Goal: Answer question/provide support

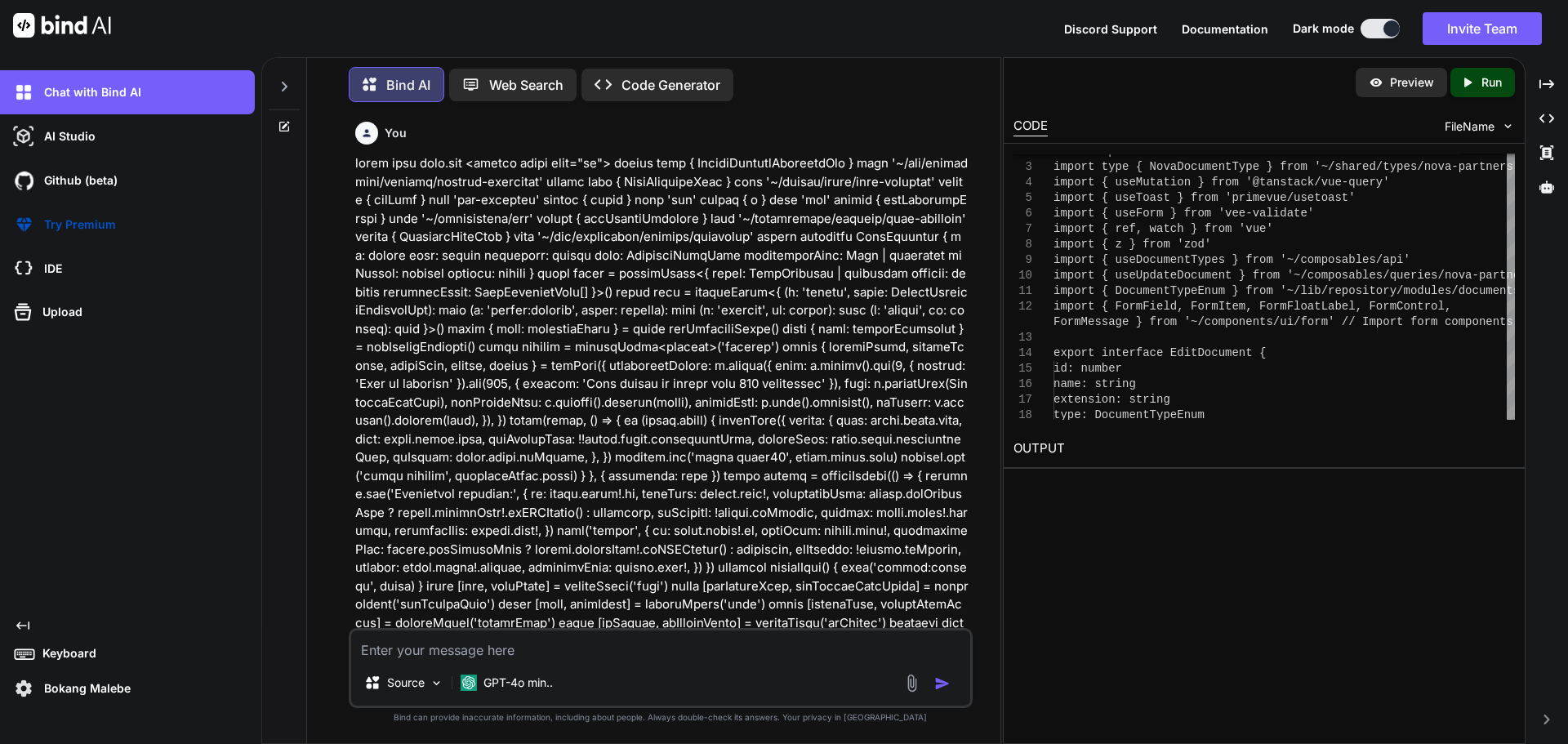
scroll to position [0, 264]
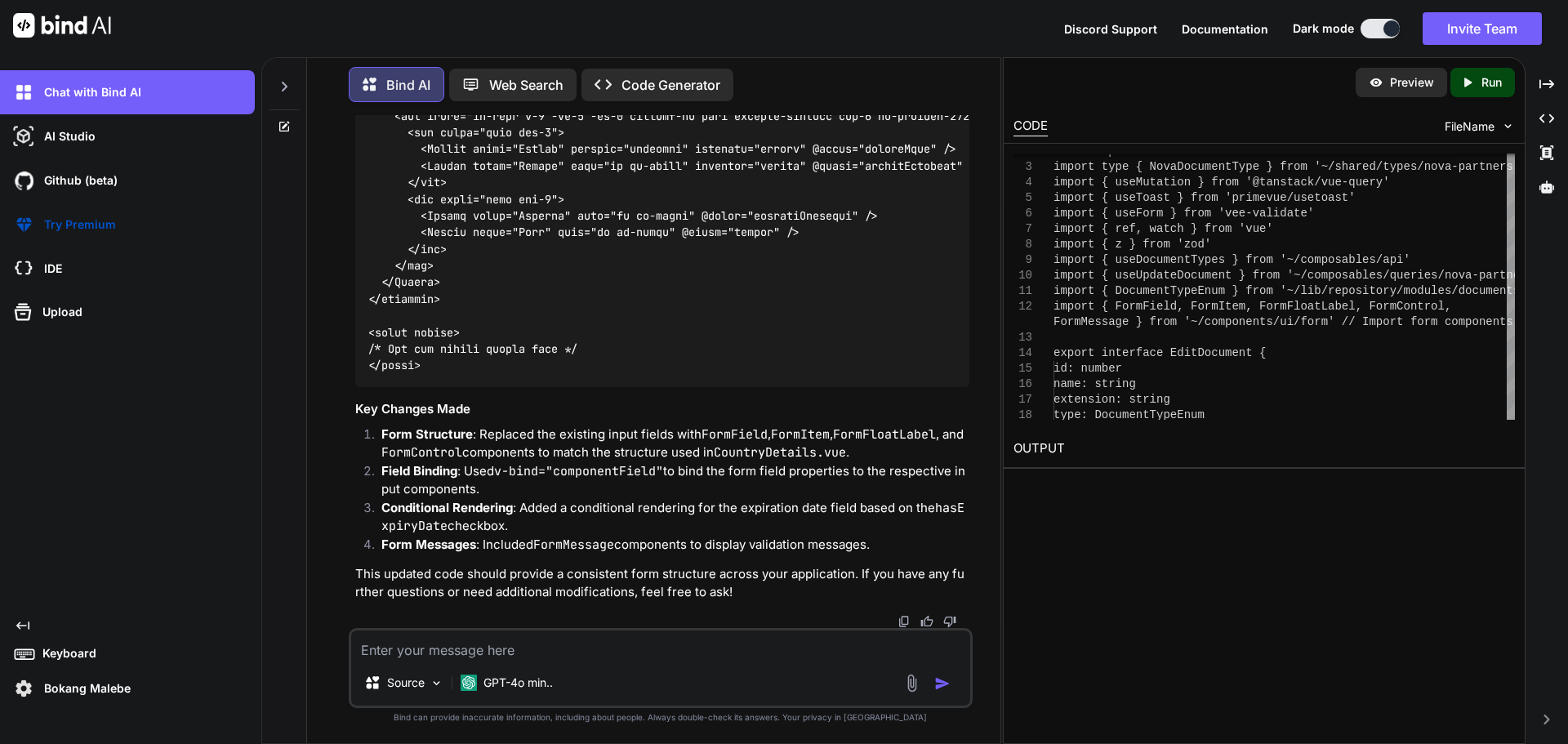
click at [521, 648] on textarea at bounding box center [661, 645] width 619 height 30
paste textarea "<script lang="ts" setup> import type { NovaChannelCreate, NovaChannelUpdate } f…"
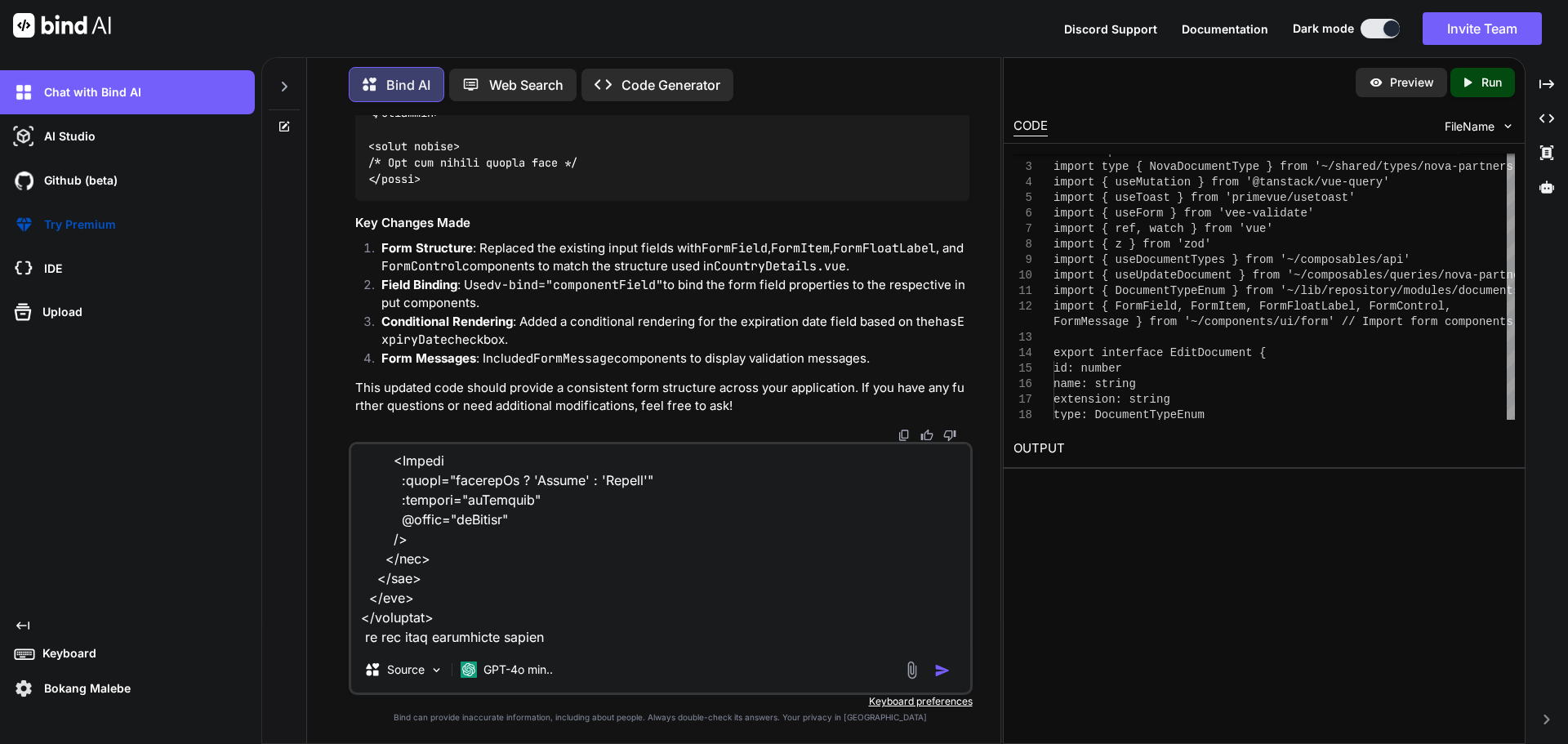
drag, startPoint x: 563, startPoint y: 636, endPoint x: 576, endPoint y: 637, distance: 13.0
click at [564, 636] on textarea at bounding box center [661, 545] width 619 height 203
click at [941, 634] on textarea at bounding box center [661, 545] width 619 height 203
paste textarea "<script setup lang="ts"> import type { UpdatePartnerDocumentDto } from '~/lib/r…"
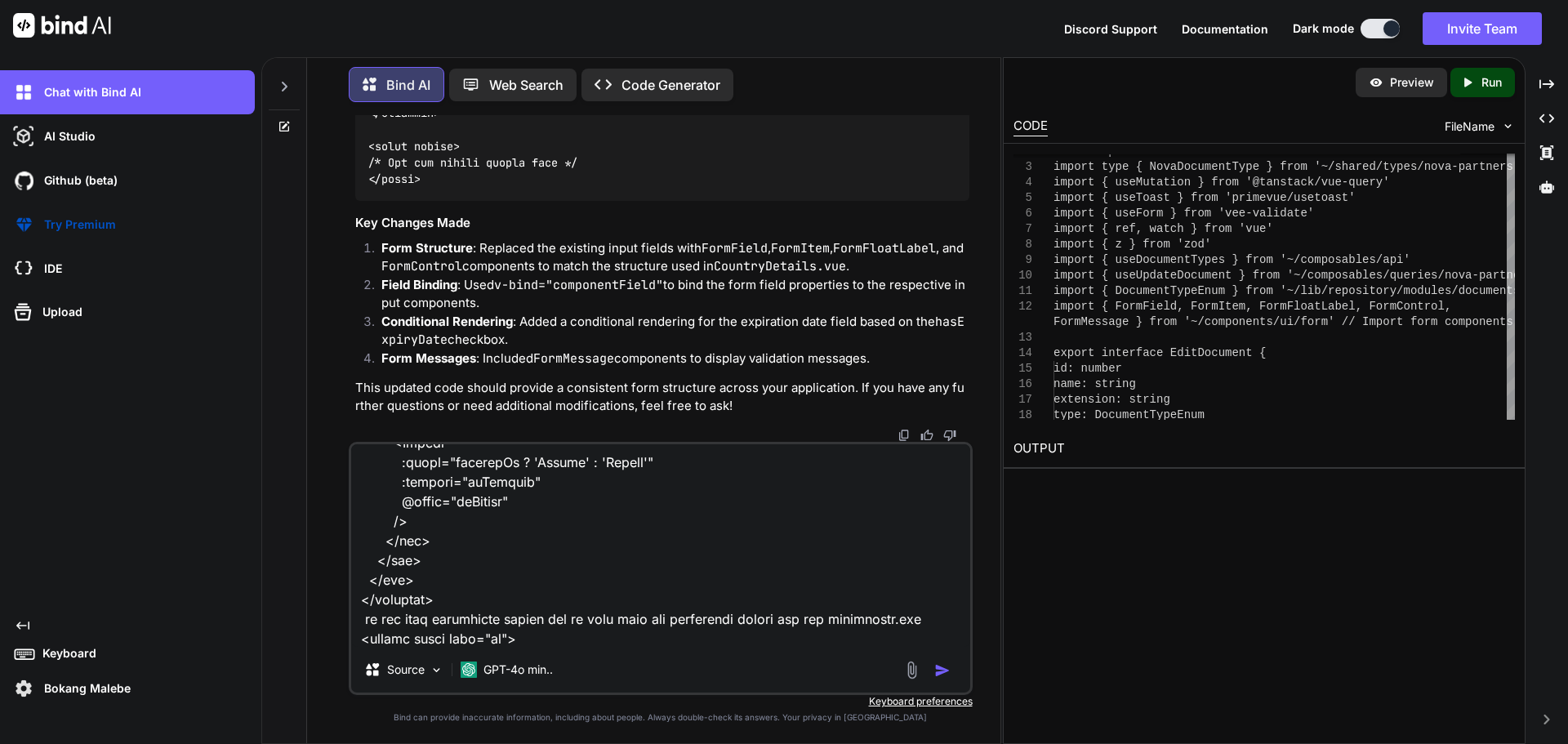
scroll to position [7958, 0]
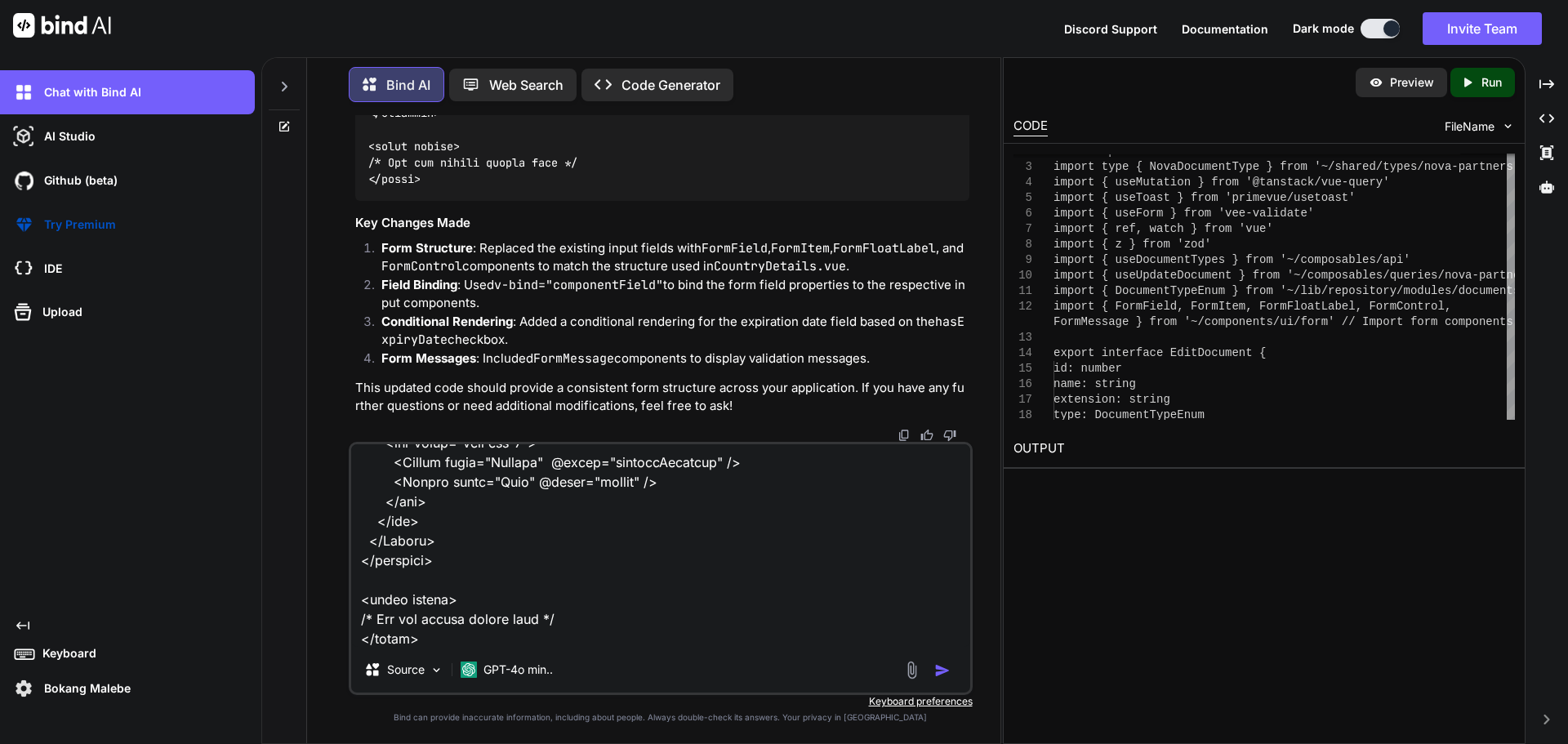
click at [938, 671] on img "button" at bounding box center [942, 670] width 17 height 17
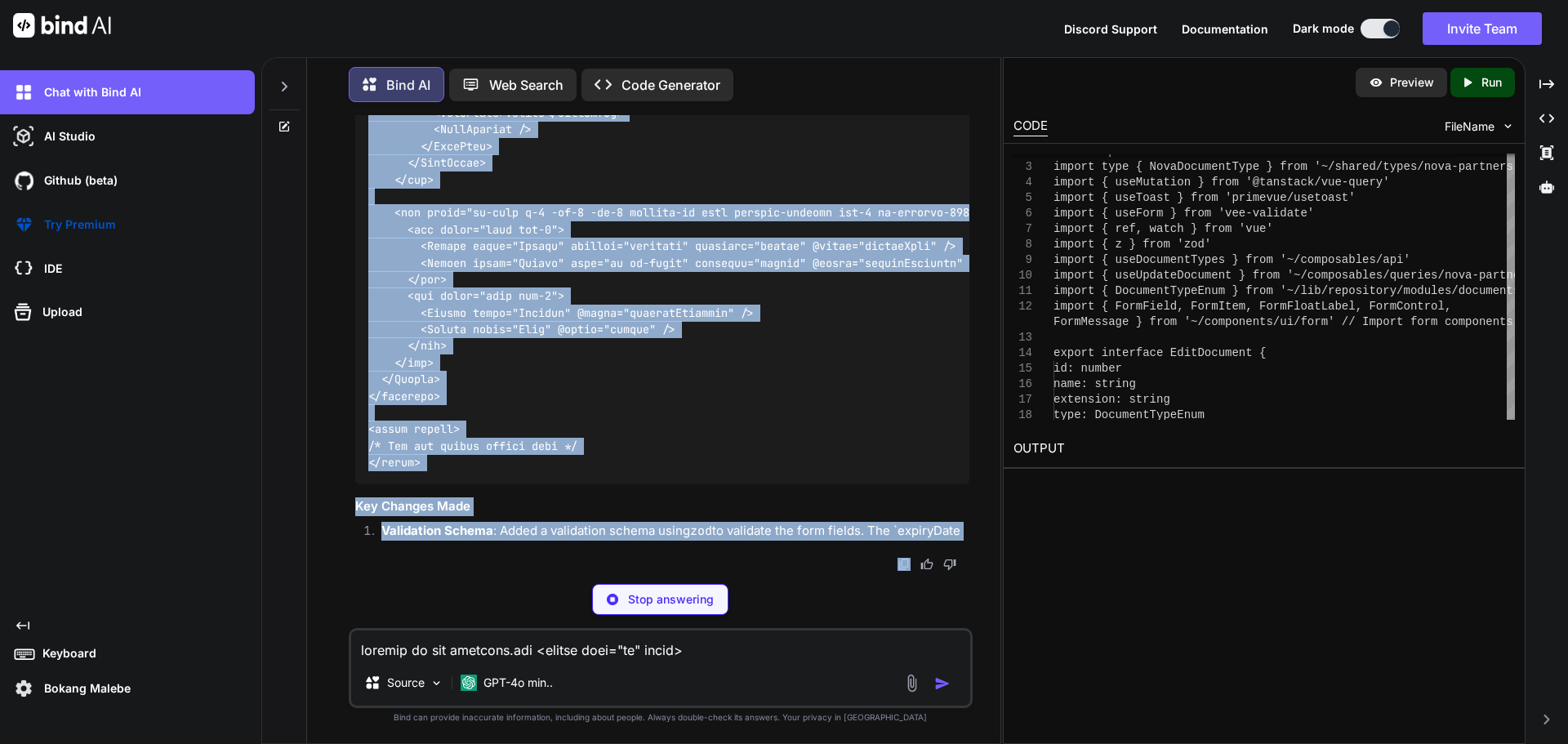
scroll to position [114369, 0]
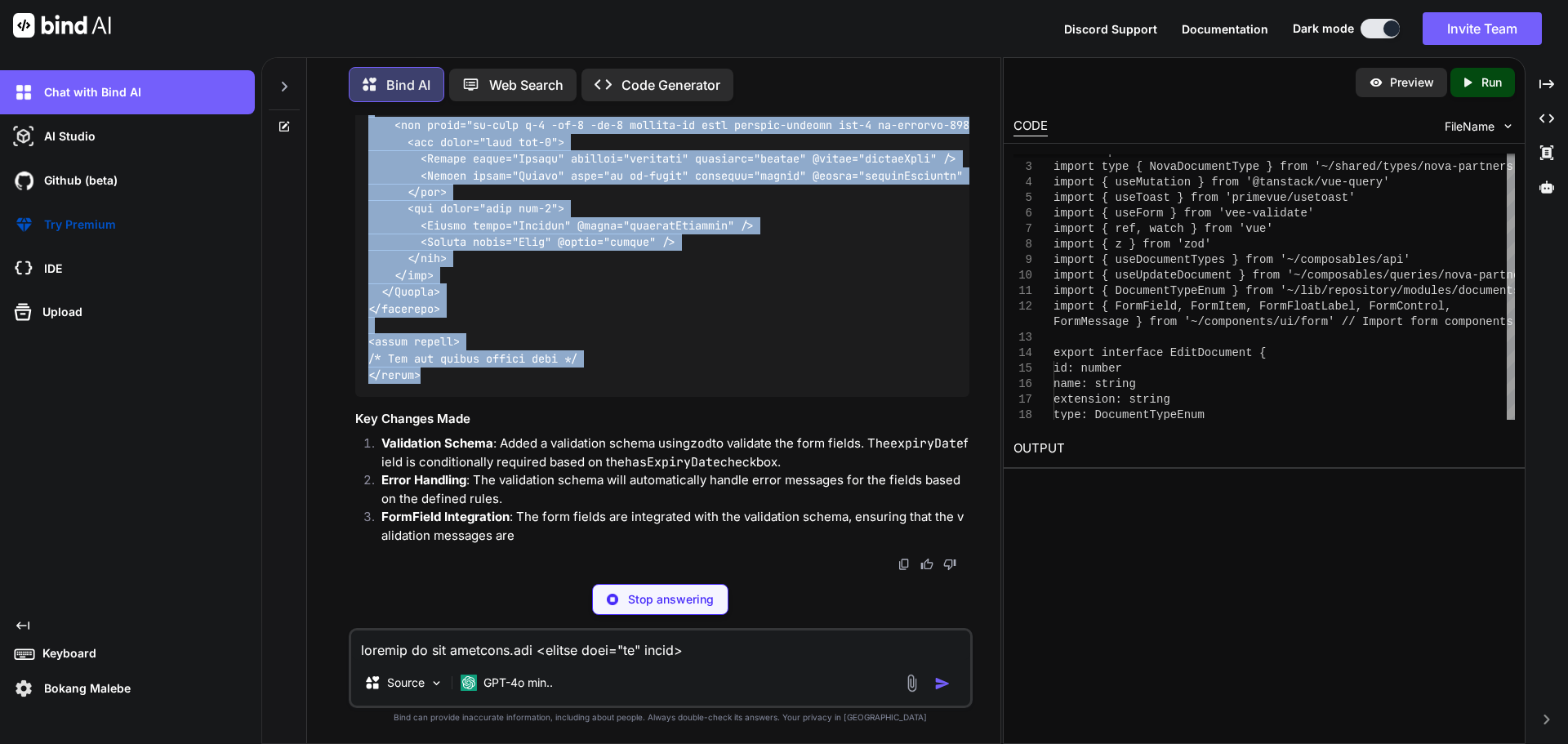
drag, startPoint x: 372, startPoint y: 427, endPoint x: 423, endPoint y: 438, distance: 52.2
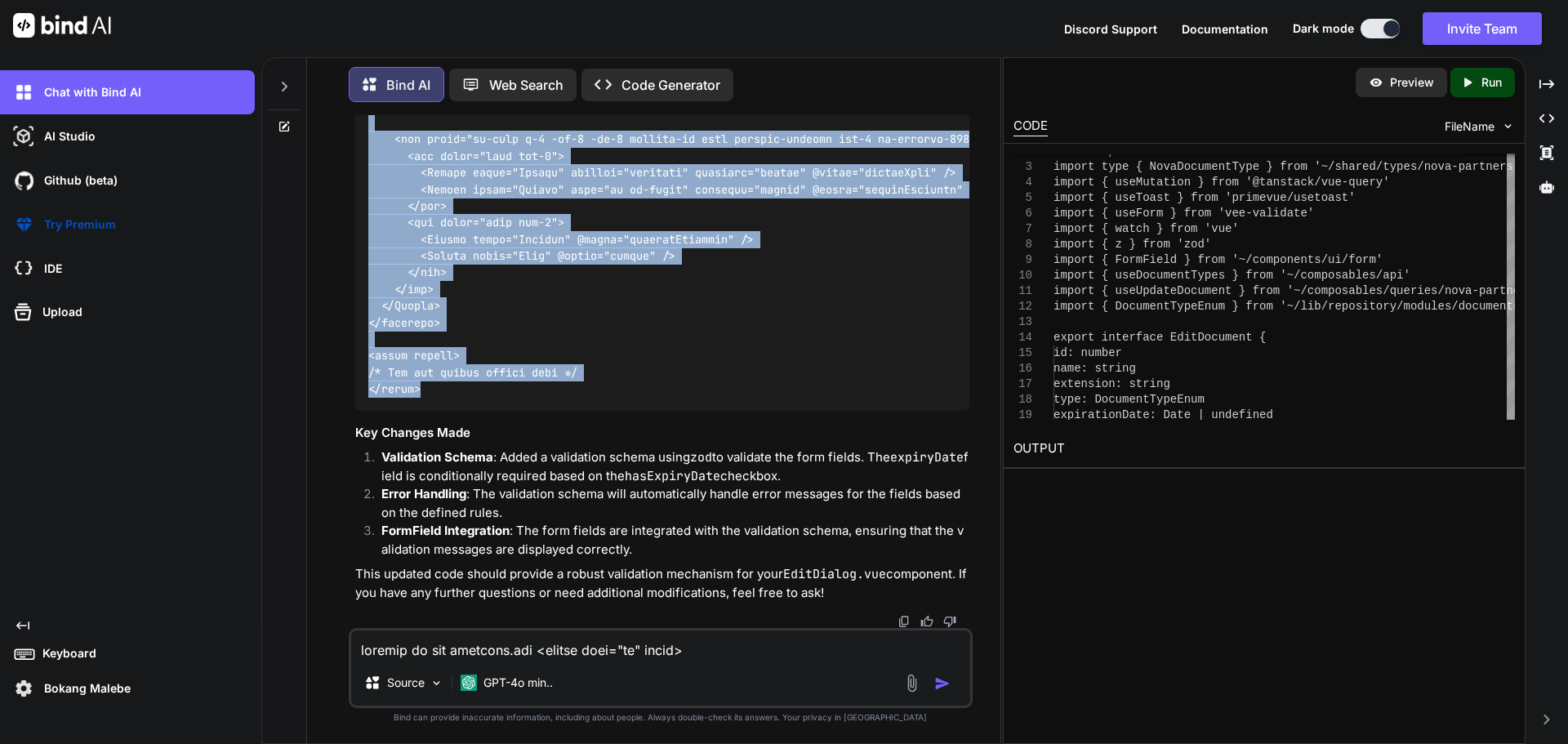
copy code "<script setup lang="ts"> import type { UpdatePartnerDocumentDto } from '~/lib/r…"
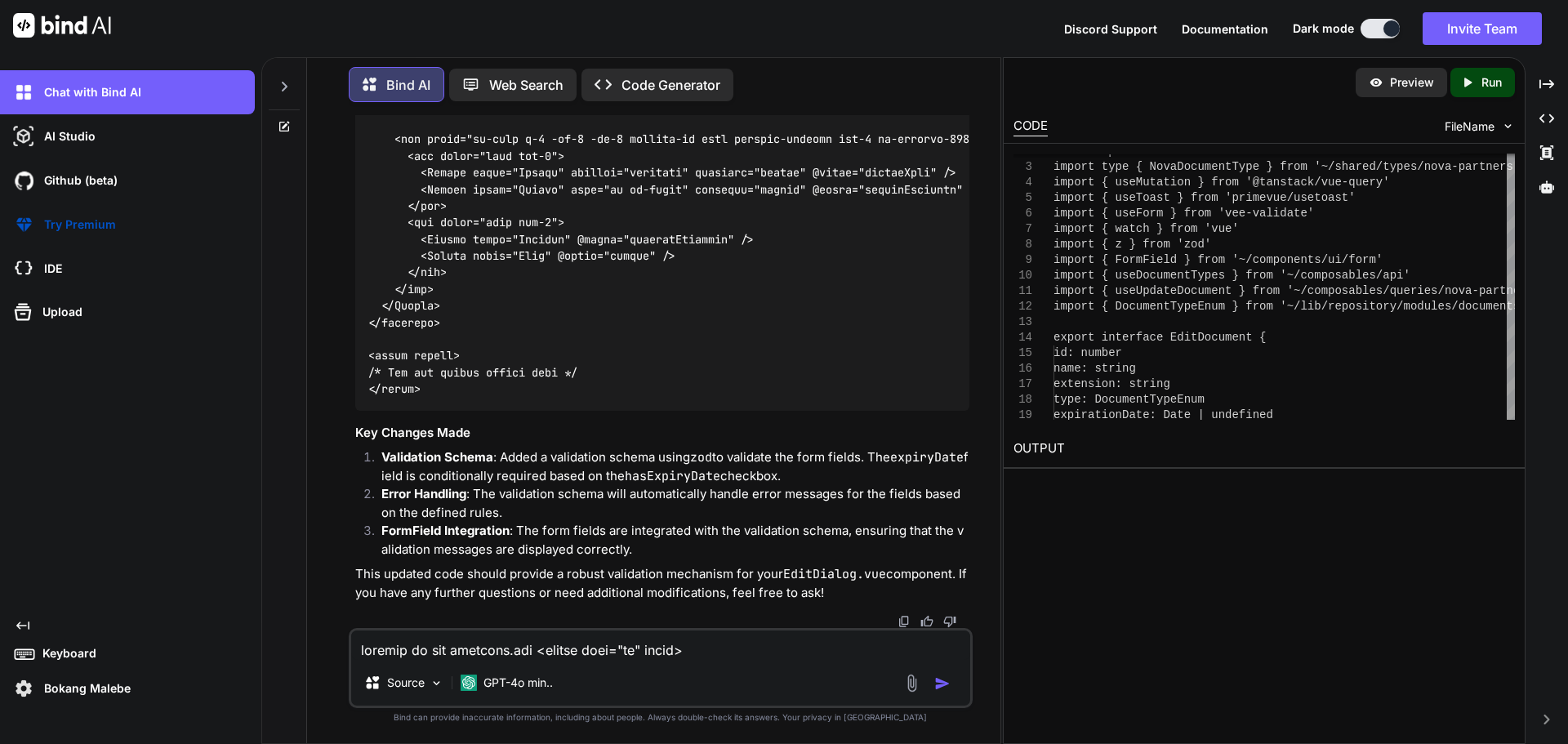
click at [494, 648] on textarea at bounding box center [661, 645] width 619 height 30
paste textarea "[vue-tsc] 'values' implicitly has type 'any' because it does not have a type an…"
type textarea "[vue-tsc] 'values' implicitly has type 'any' because it does not have a type an…"
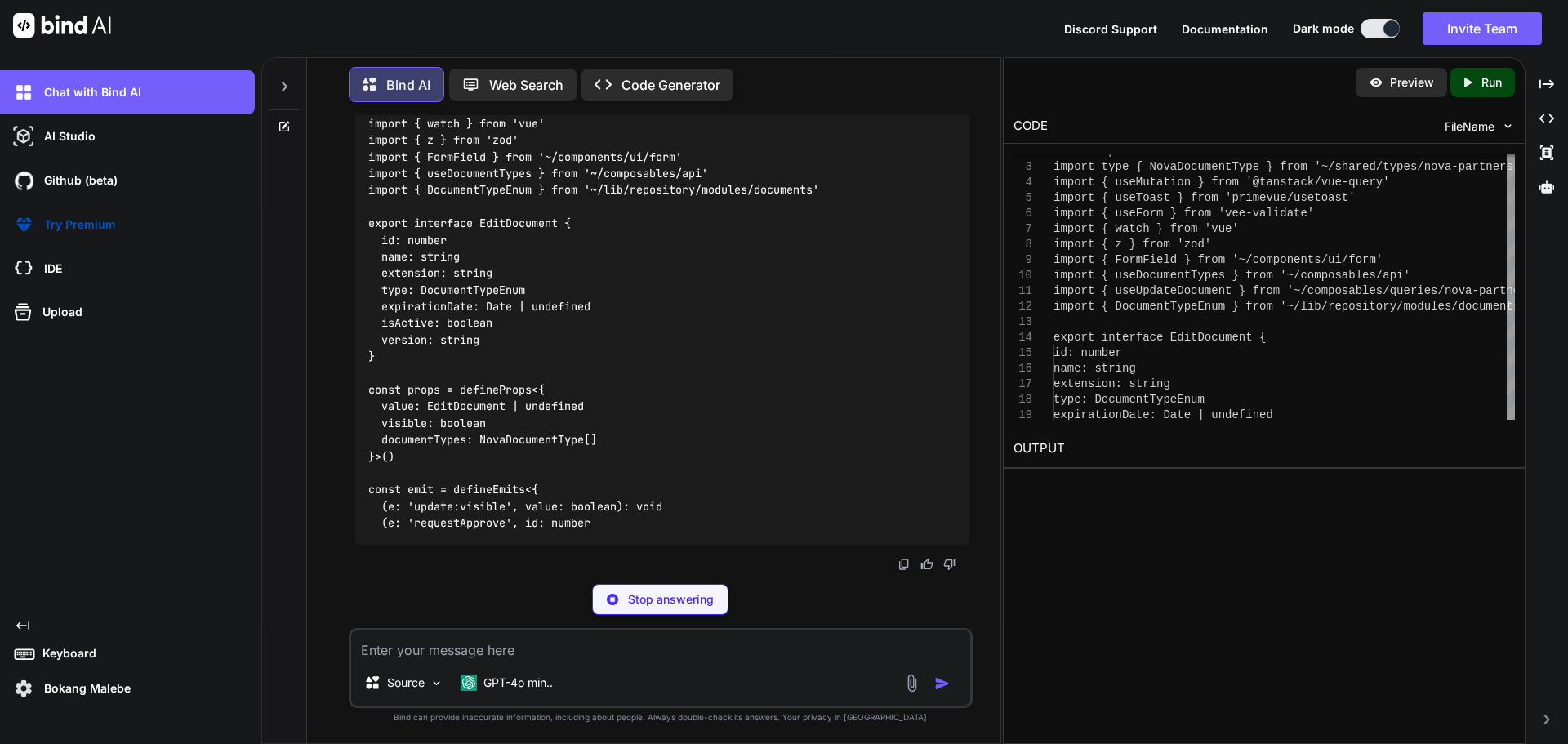
scroll to position [116073, 0]
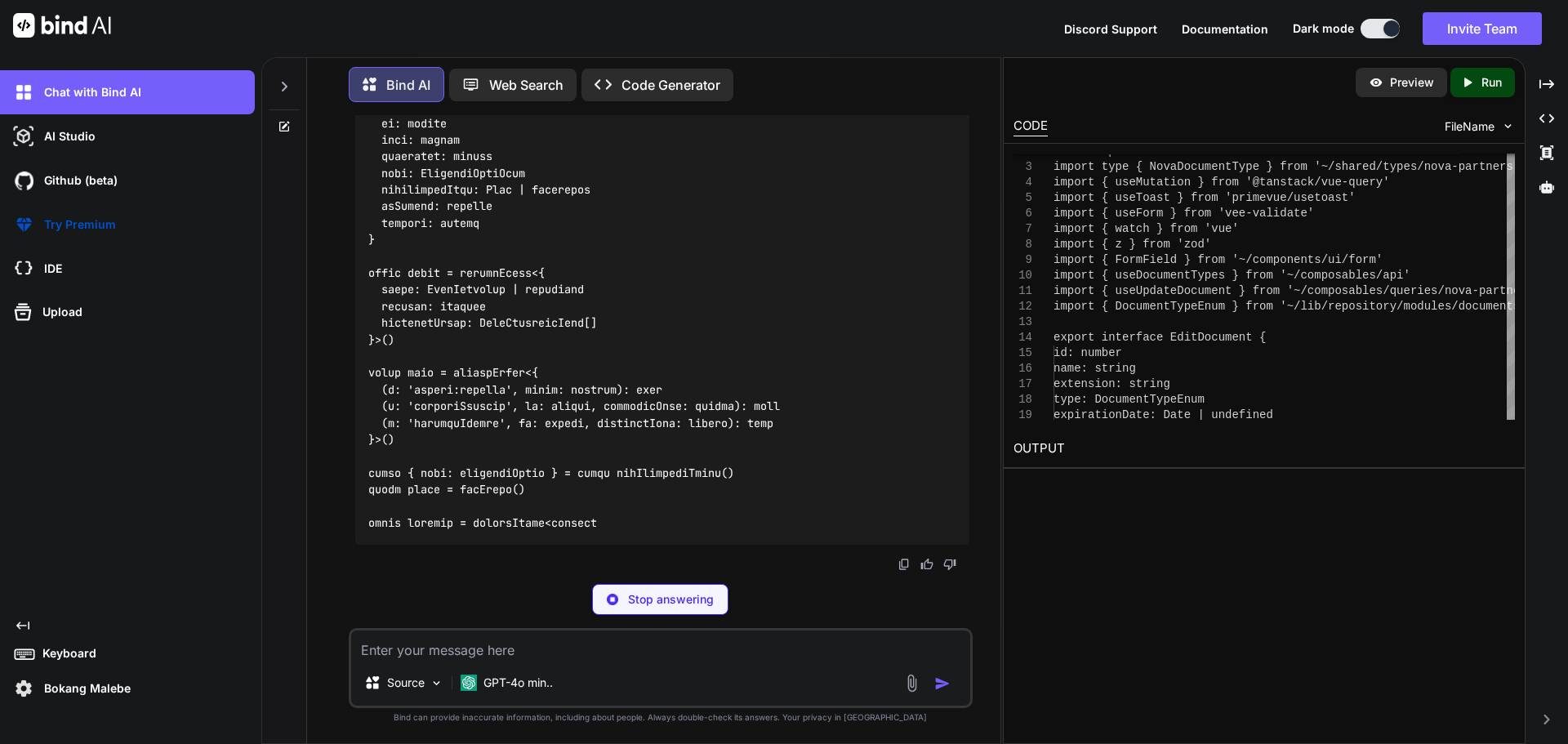
click at [629, 653] on textarea at bounding box center [661, 645] width 619 height 30
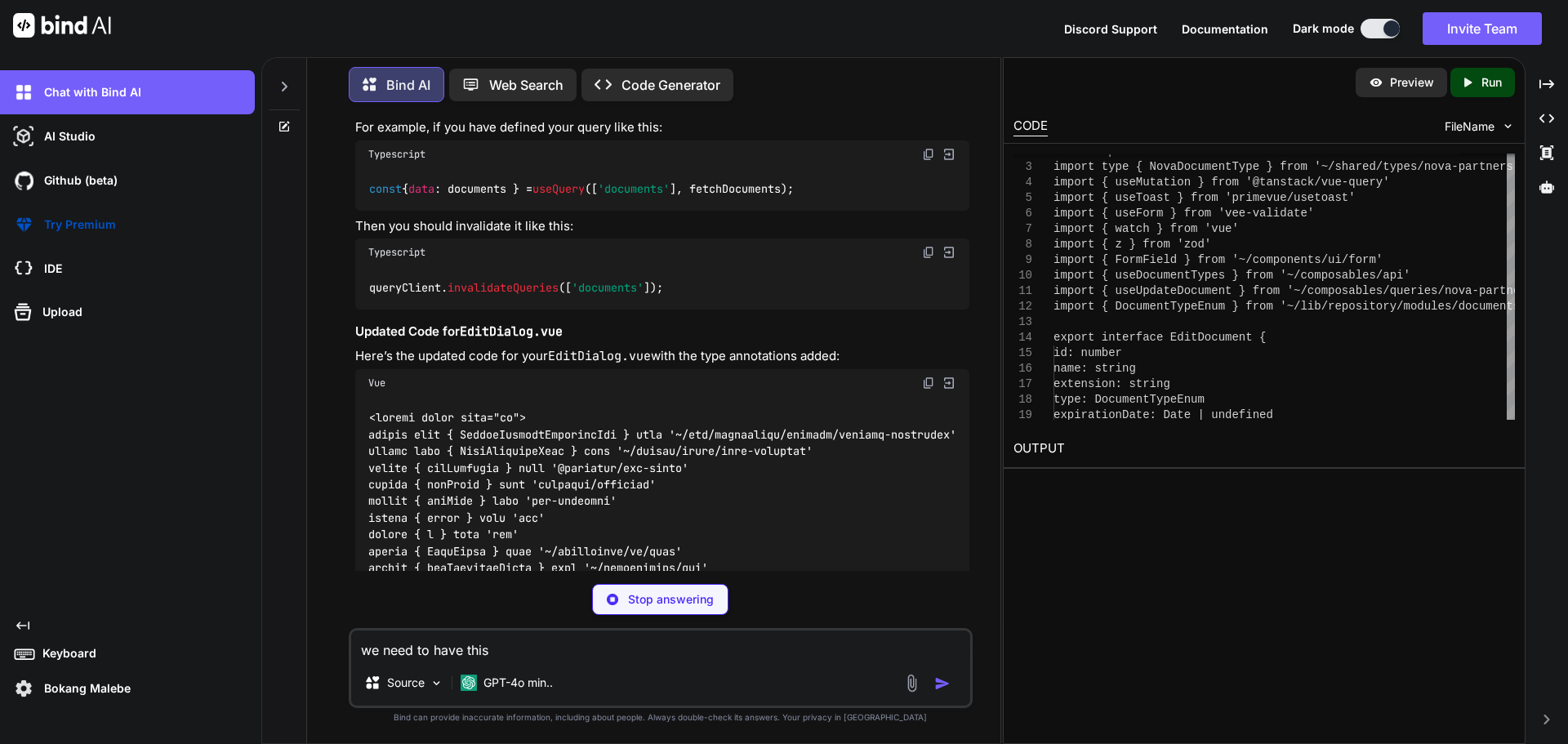
scroll to position [115338, 0]
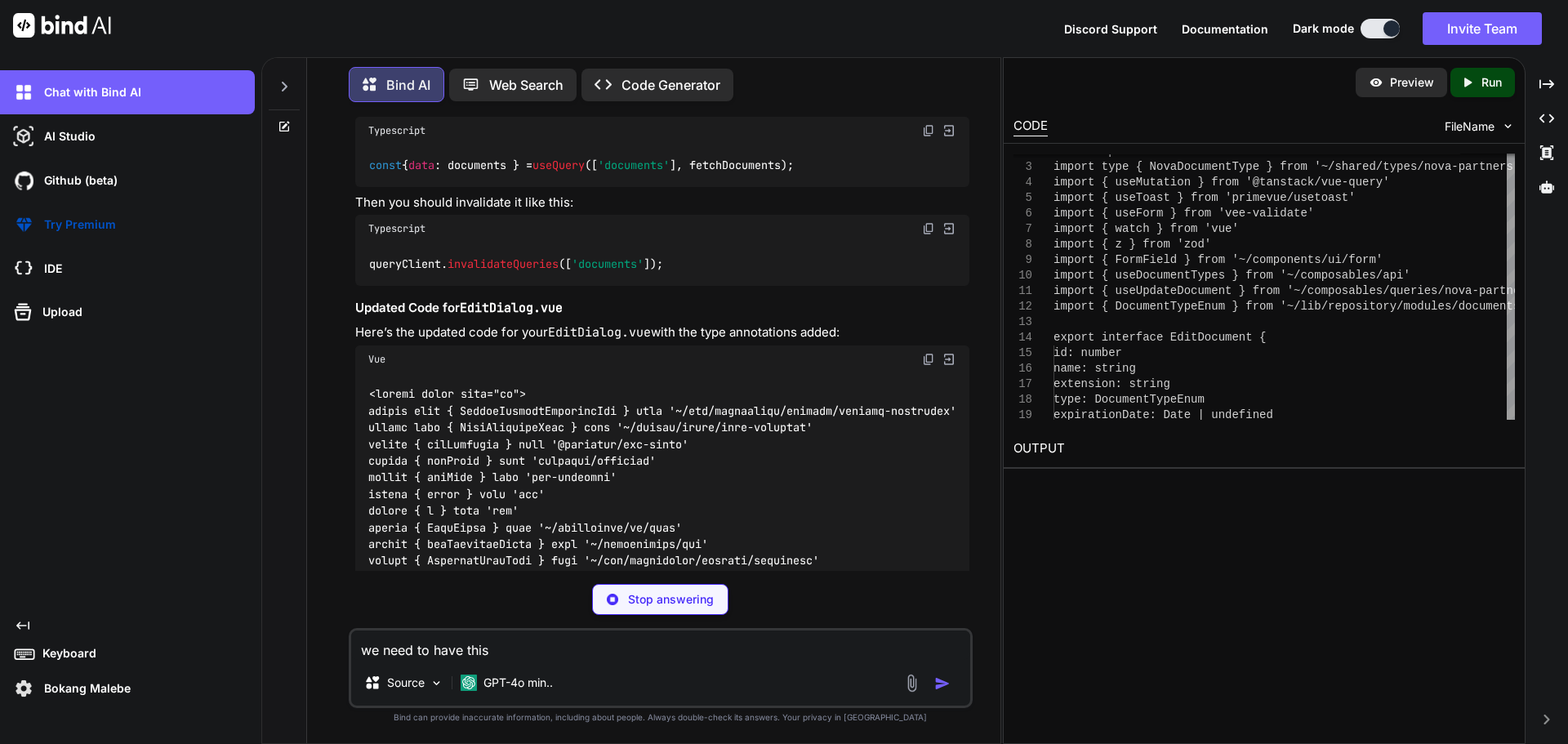
click at [577, 645] on textarea "we need to have this" at bounding box center [661, 645] width 619 height 30
paste textarea "resetForm, setFieldValue, setFieldError, setValues"
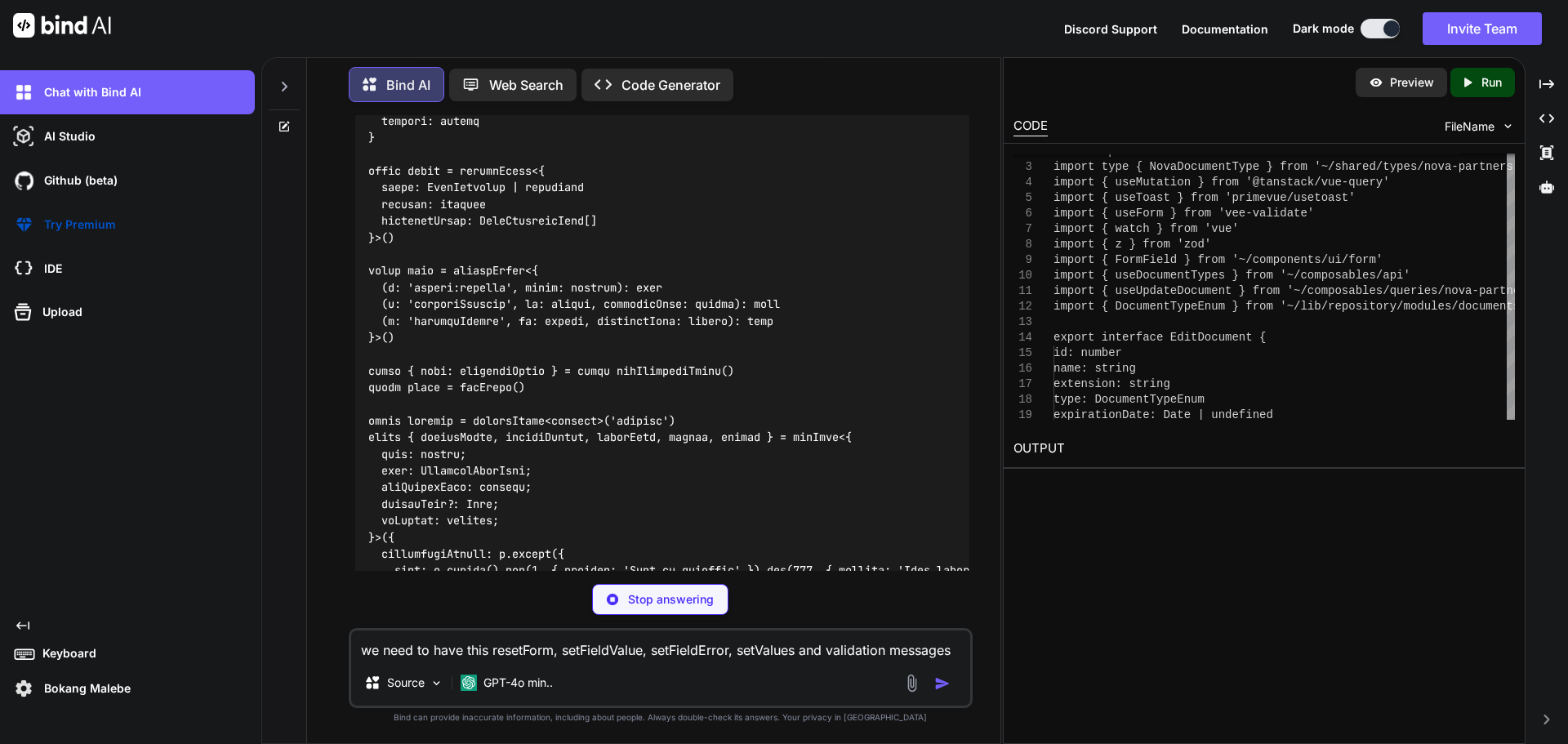
scroll to position [115910, 0]
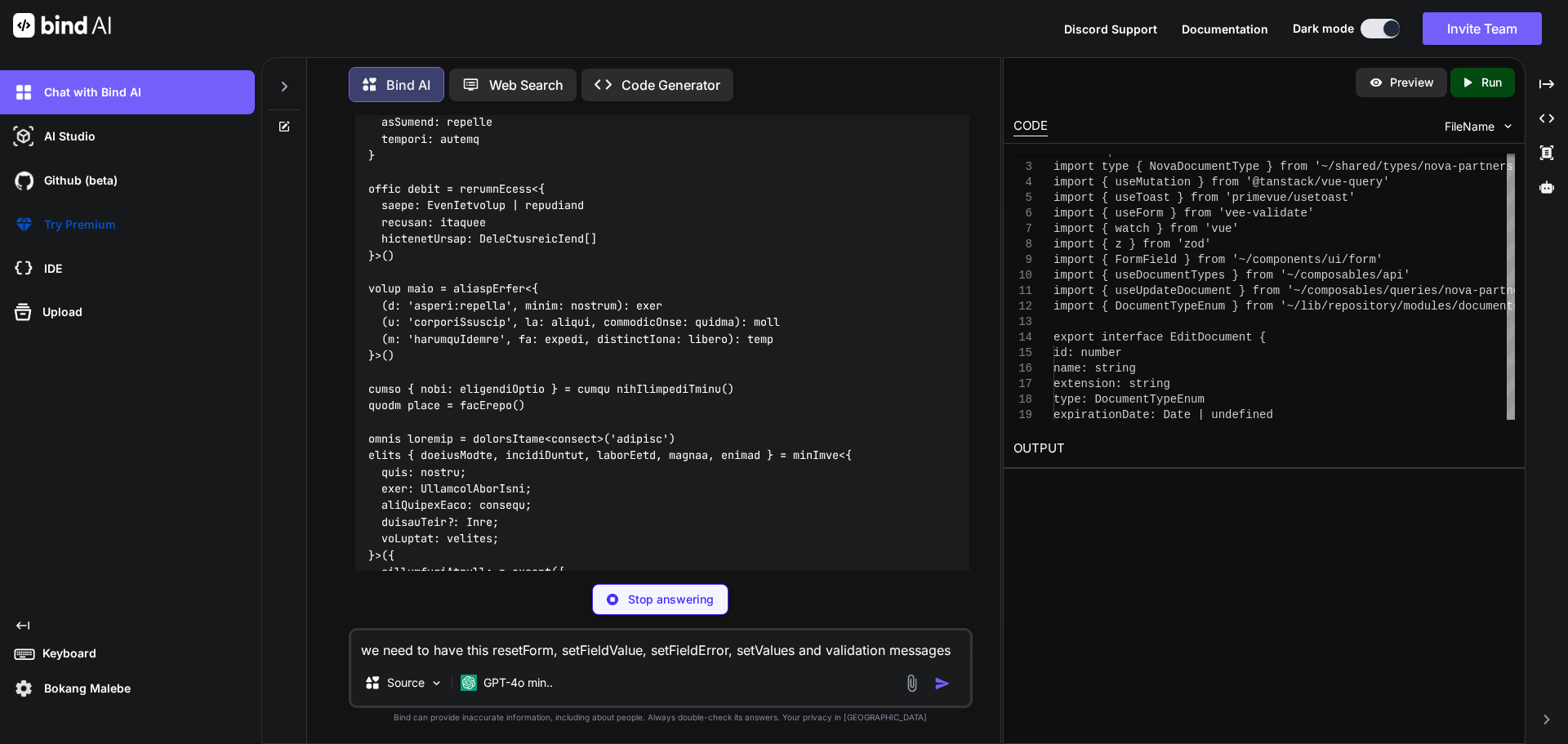
type textarea "we need to have this resetForm, setFieldValue, setFieldError, setValues and val…"
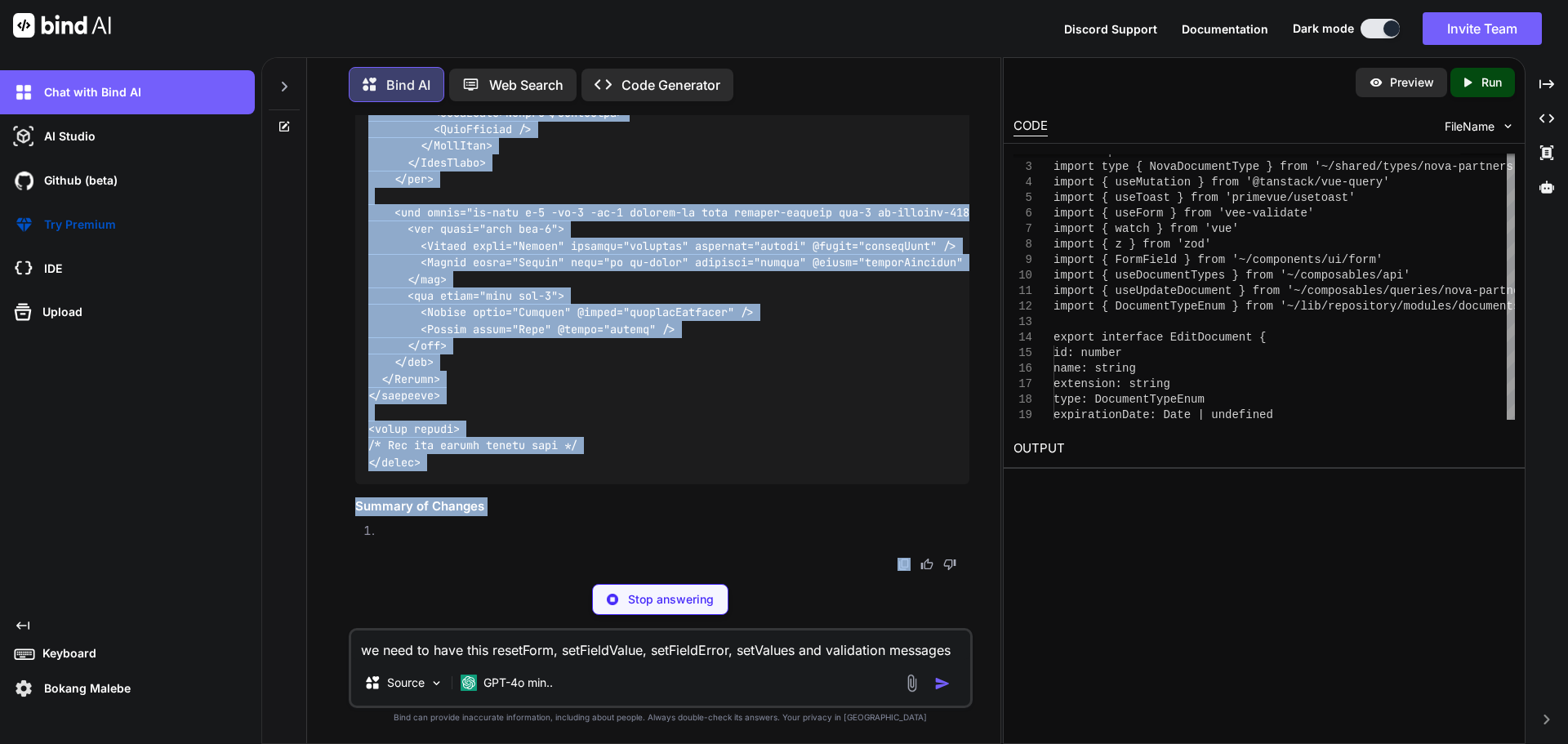
scroll to position [119392, 0]
drag, startPoint x: 371, startPoint y: 333, endPoint x: 429, endPoint y: 446, distance: 127.0
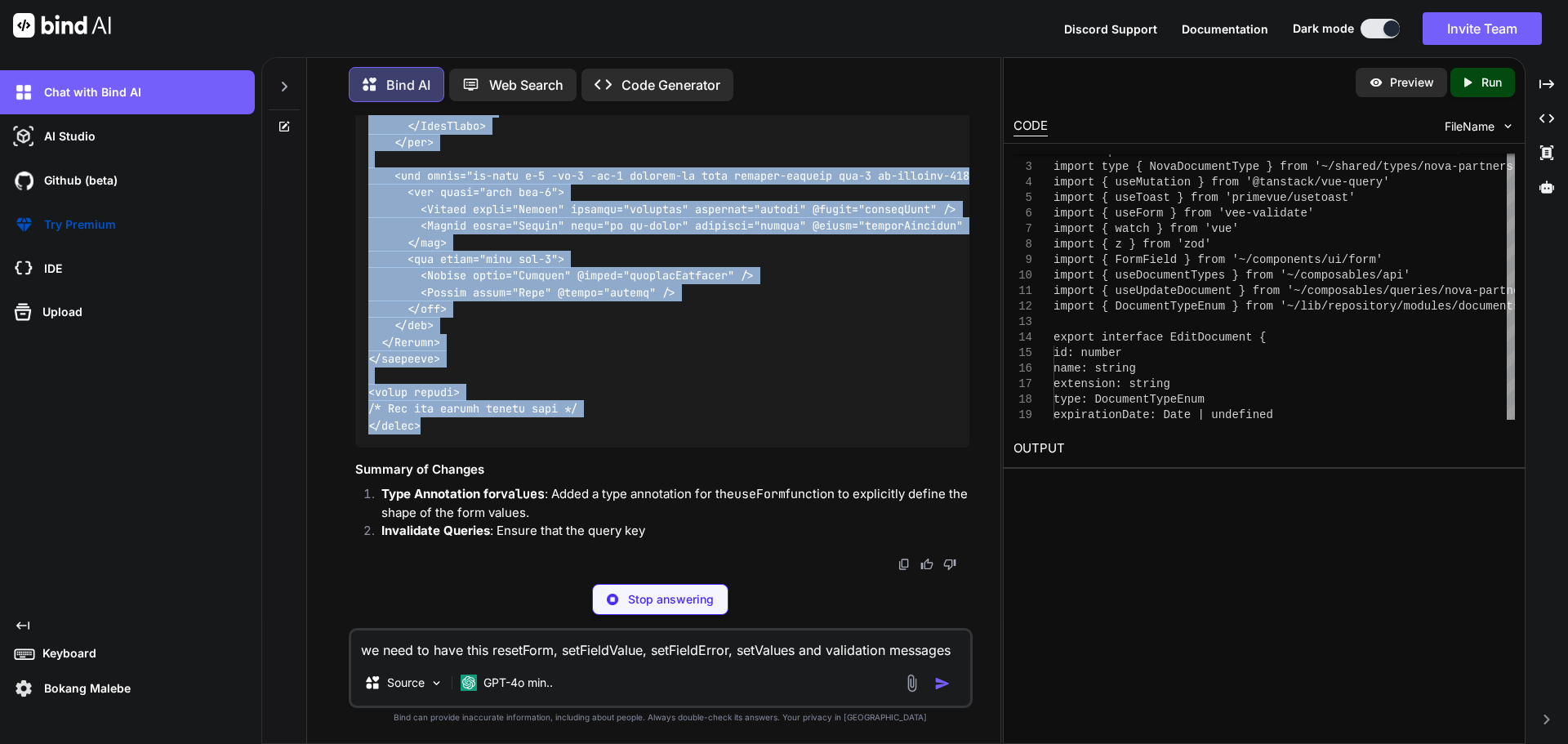
copy code "<script setup lang="ts"> import type { UpdatePartnerDocumentDto } from '~/lib/r…"
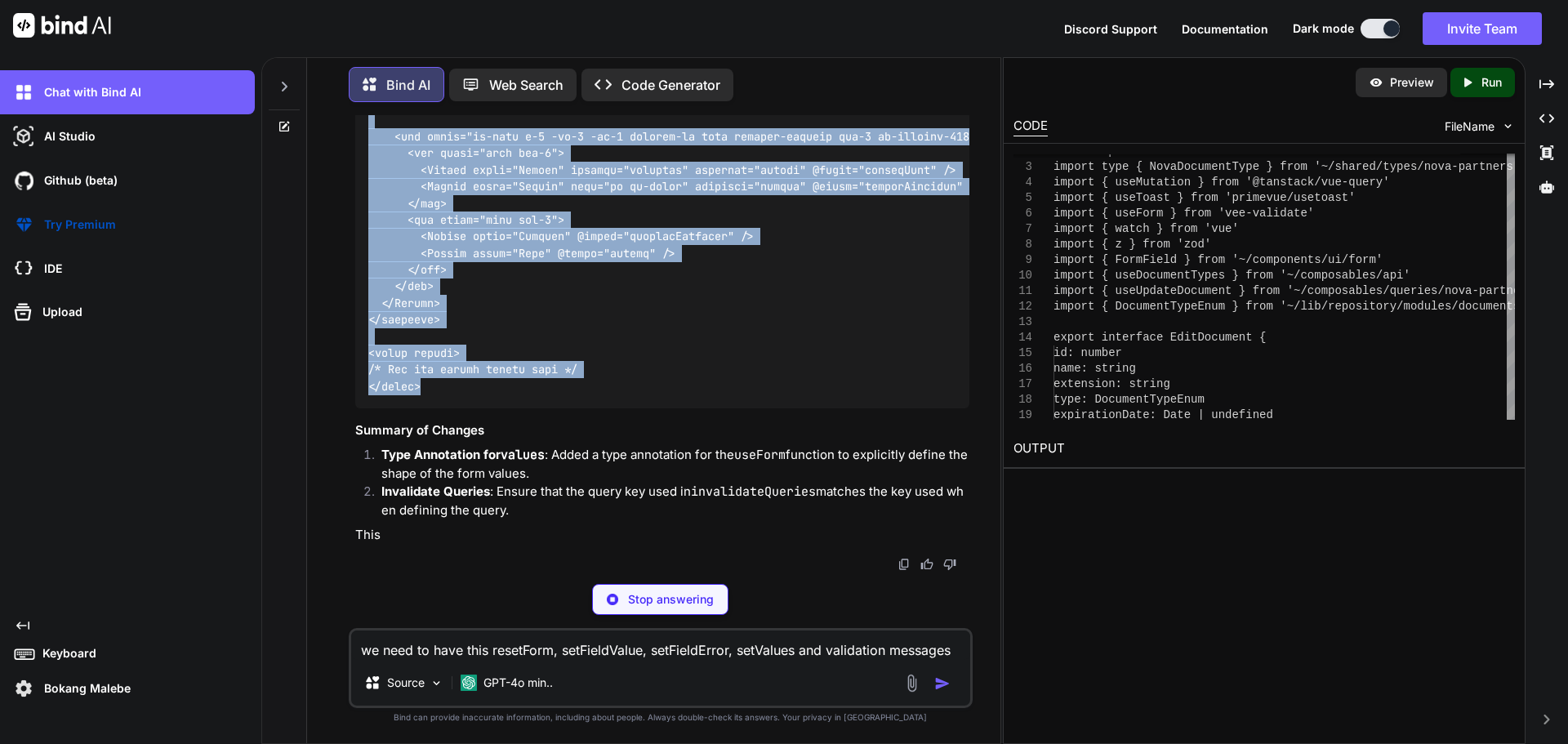
scroll to position [119467, 0]
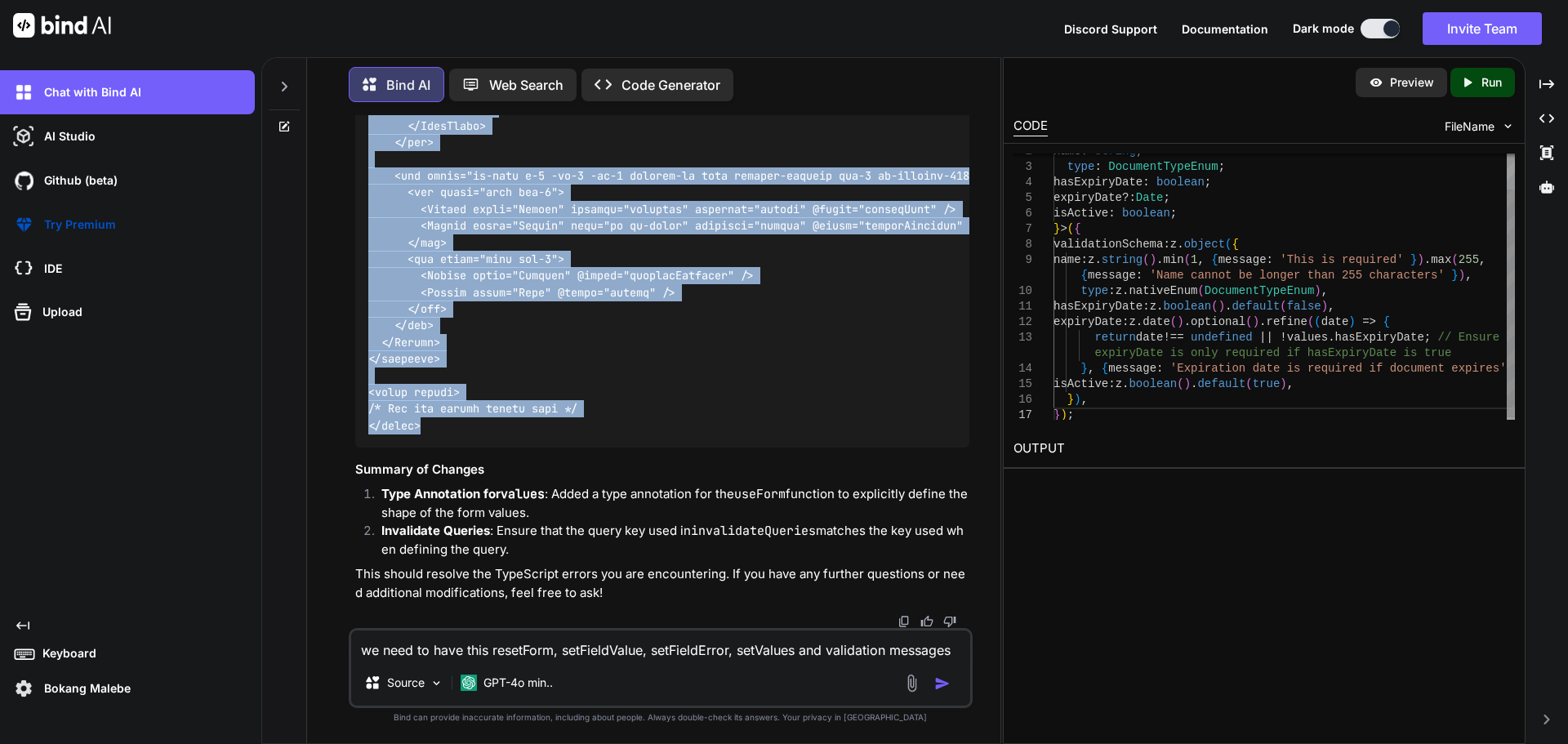
click at [941, 681] on img "button" at bounding box center [942, 684] width 17 height 17
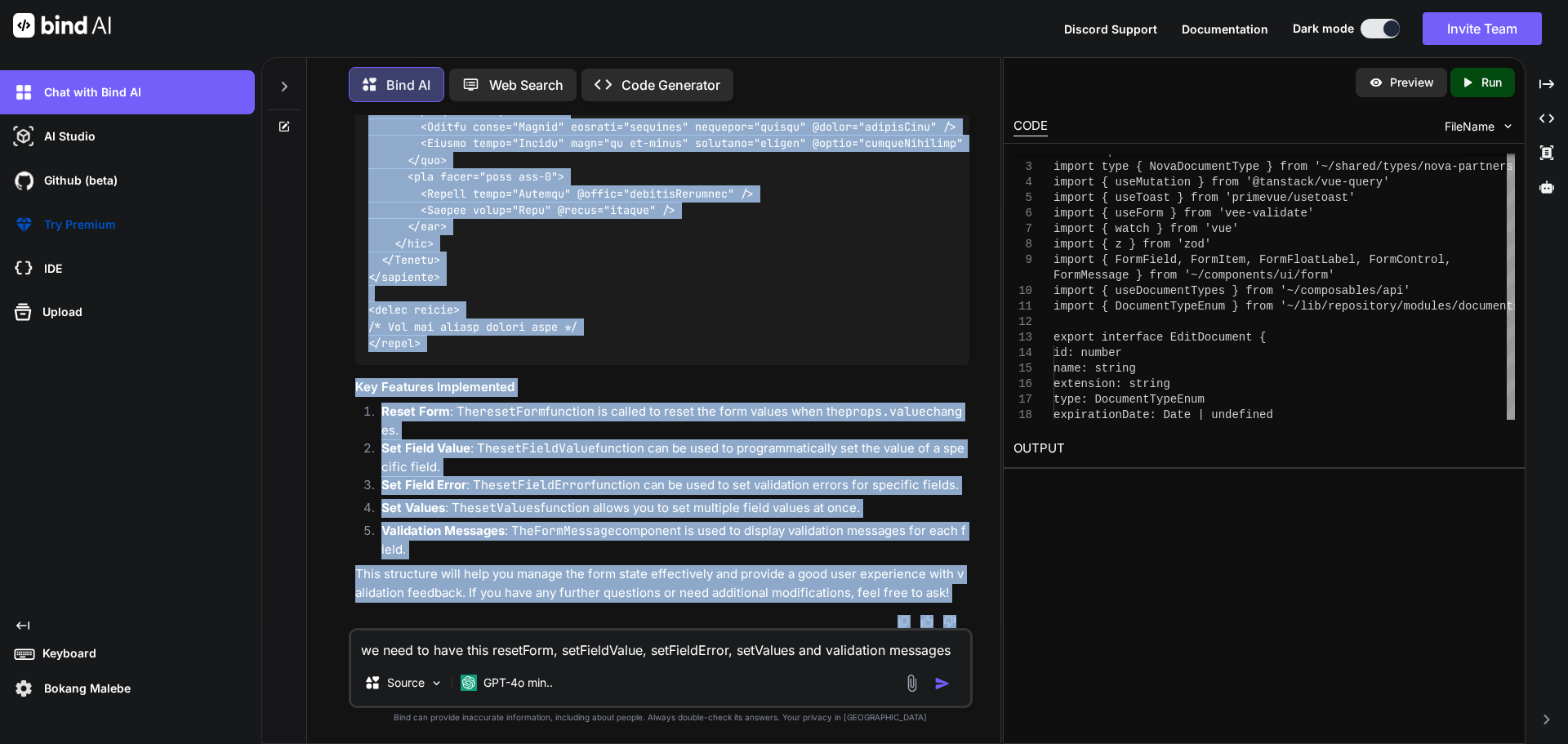
scroll to position [123586, 0]
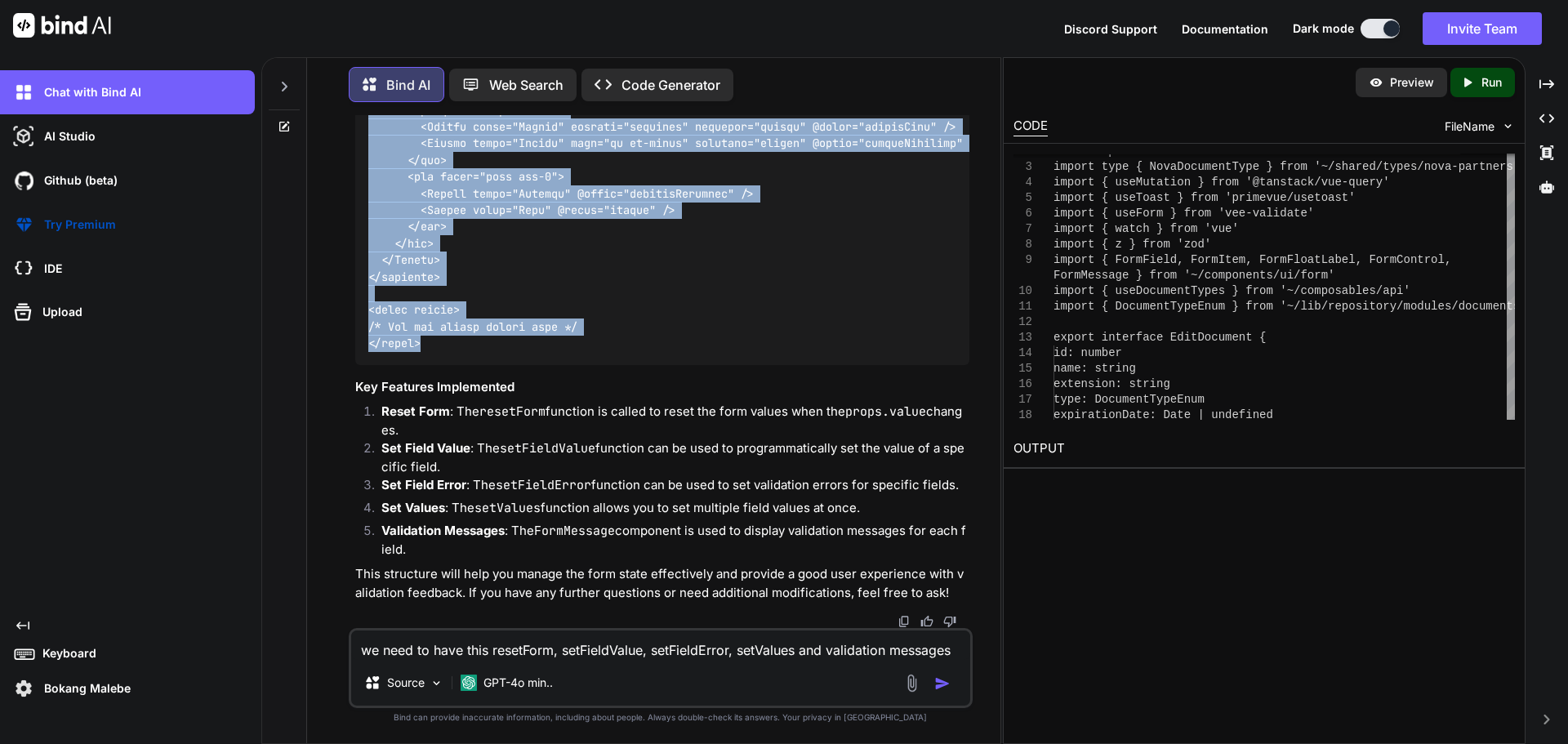
drag, startPoint x: 372, startPoint y: 390, endPoint x: 456, endPoint y: 332, distance: 102.1
copy code "<script setup lang="ts"> import type { UpdatePartnerDocumentDto } from '~/lib/r…"
